Goal: Task Accomplishment & Management: Manage account settings

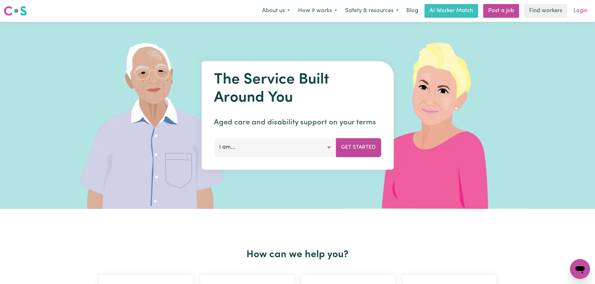
click at [586, 13] on link "Login" at bounding box center [580, 11] width 22 height 14
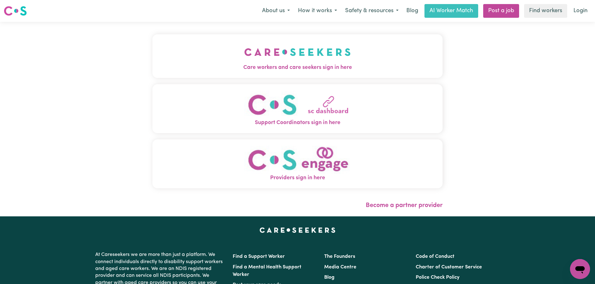
click at [191, 62] on button "Care workers and care seekers sign in here" at bounding box center [297, 56] width 290 height 44
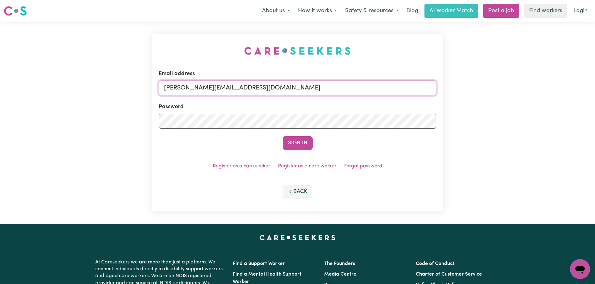
click at [193, 91] on input "[PERSON_NAME][EMAIL_ADDRESS][DOMAIN_NAME]" at bounding box center [297, 88] width 277 height 15
paste input "kuirsty@planmyway"
type input "[EMAIL_ADDRESS][DOMAIN_NAME]"
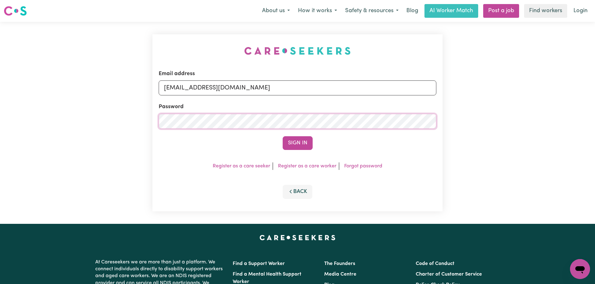
click at [282, 136] on button "Sign In" at bounding box center [297, 143] width 30 height 14
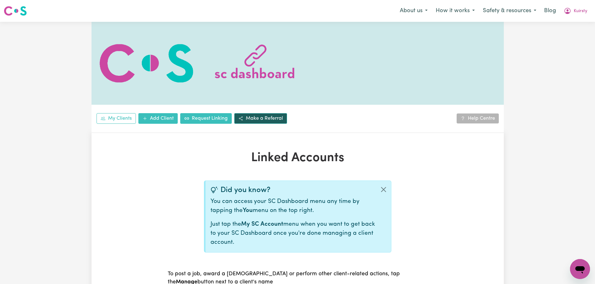
scroll to position [125, 0]
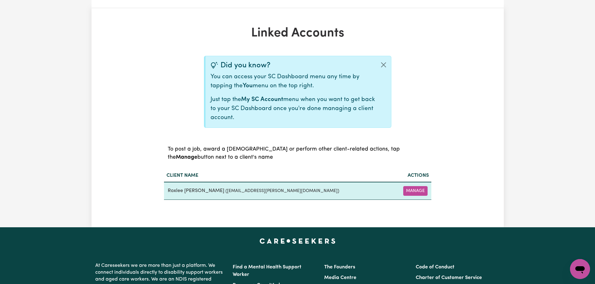
click at [225, 189] on small "( [EMAIL_ADDRESS][PERSON_NAME][DOMAIN_NAME] )" at bounding box center [282, 191] width 114 height 5
click at [415, 192] on button "Manage" at bounding box center [415, 191] width 24 height 10
